Goal: Information Seeking & Learning: Compare options

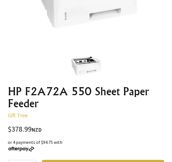
scroll to position [167, 0]
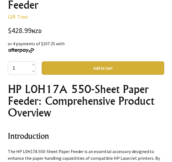
scroll to position [112, 0]
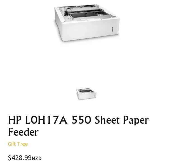
scroll to position [112, 0]
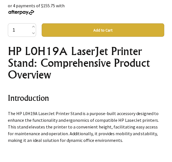
scroll to position [363, 0]
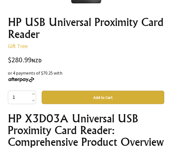
scroll to position [195, 0]
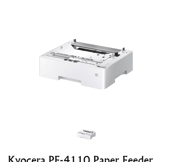
scroll to position [84, 0]
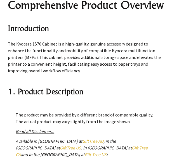
scroll to position [167, 0]
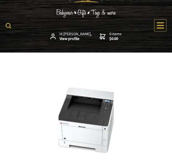
scroll to position [28, 0]
